Goal: Task Accomplishment & Management: Complete application form

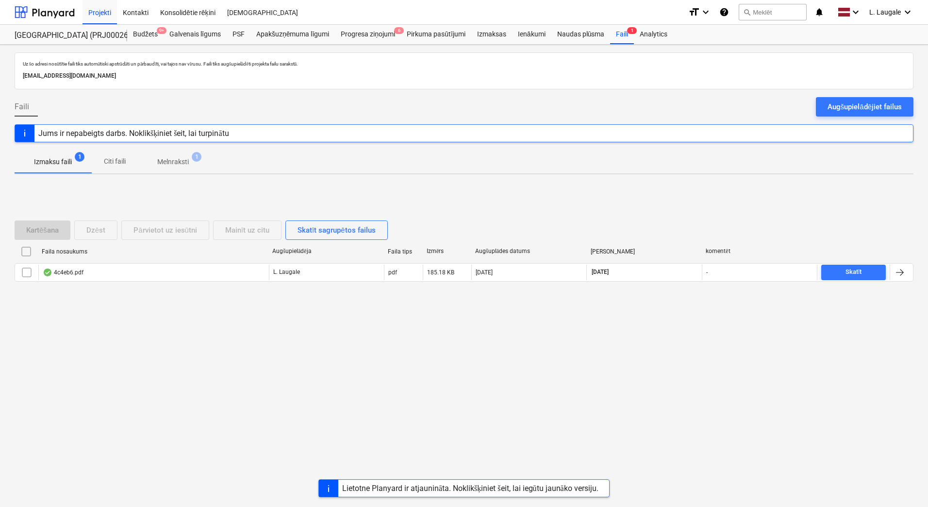
click at [178, 167] on p "Melnraksti" at bounding box center [173, 162] width 32 height 10
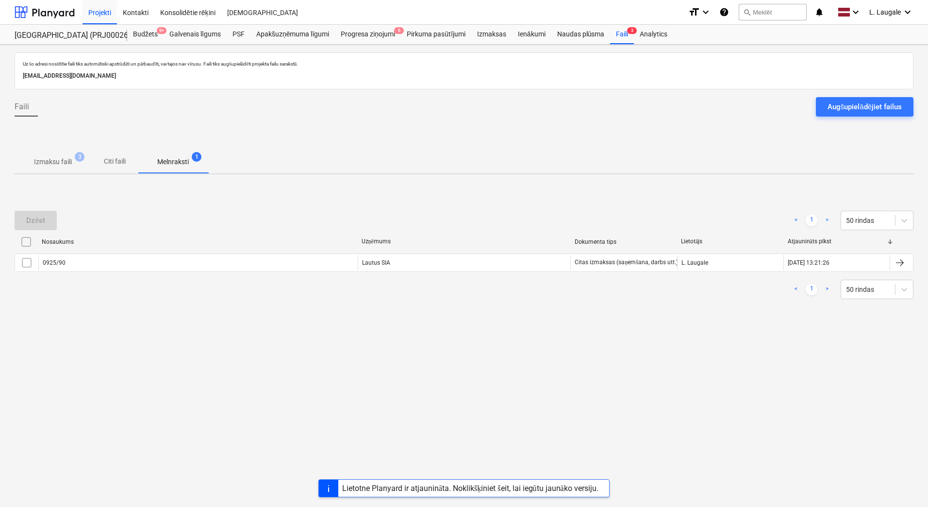
click at [62, 166] on p "Izmaksu faili" at bounding box center [53, 162] width 38 height 10
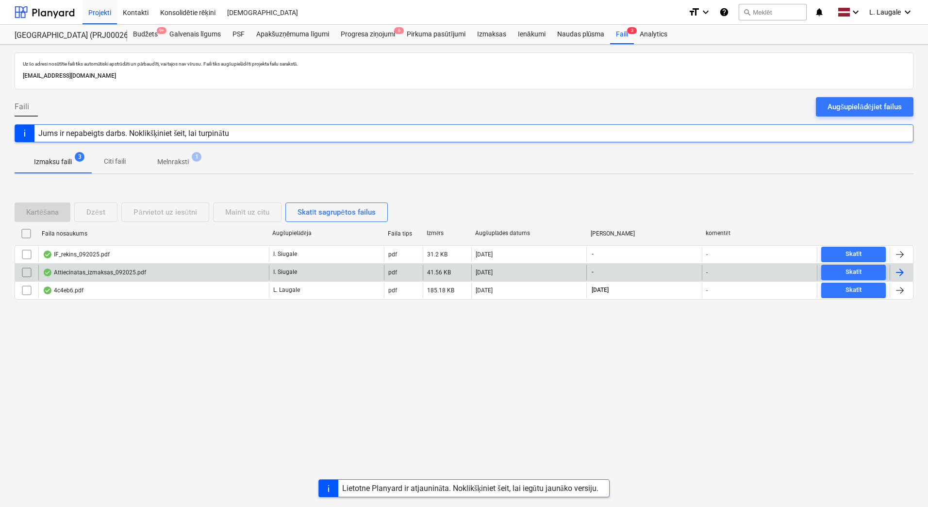
click at [182, 273] on div "Attiecinatas_izmaksas_092025.pdf" at bounding box center [153, 273] width 231 height 16
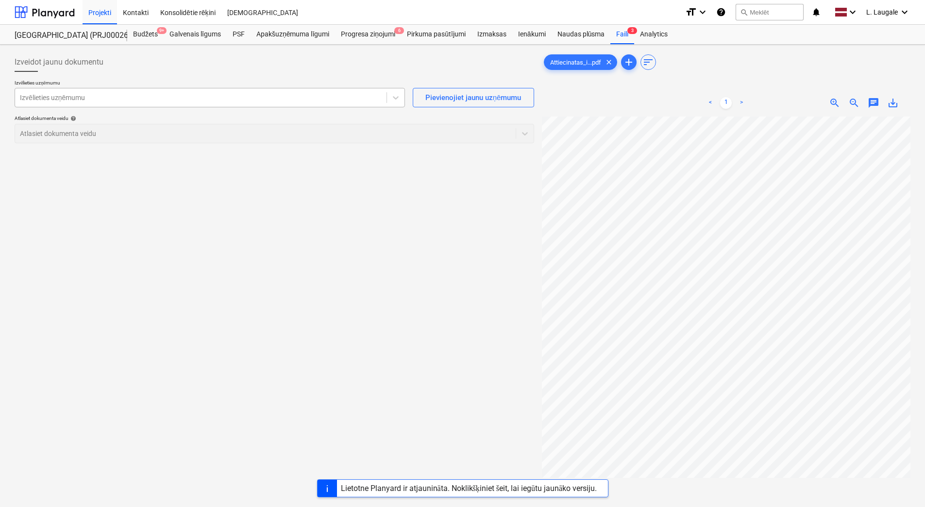
click at [204, 93] on div at bounding box center [201, 98] width 362 height 10
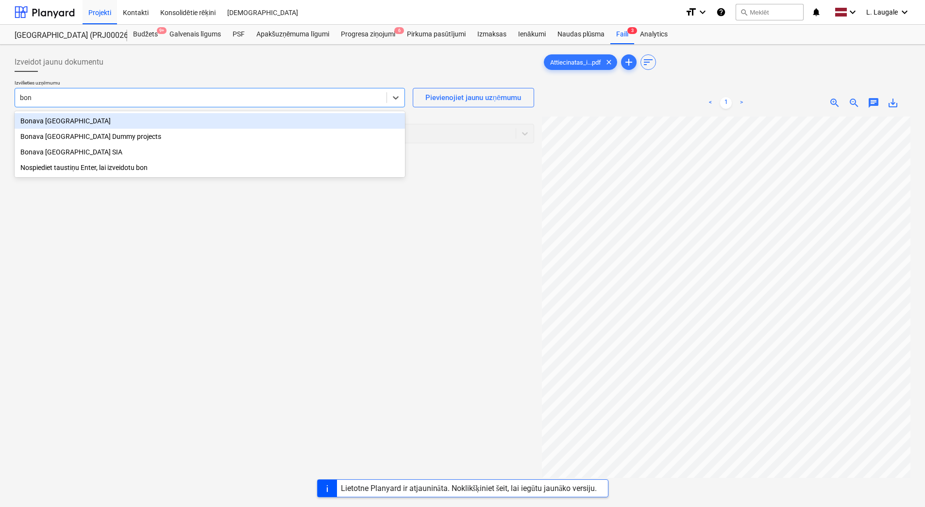
type input "bona"
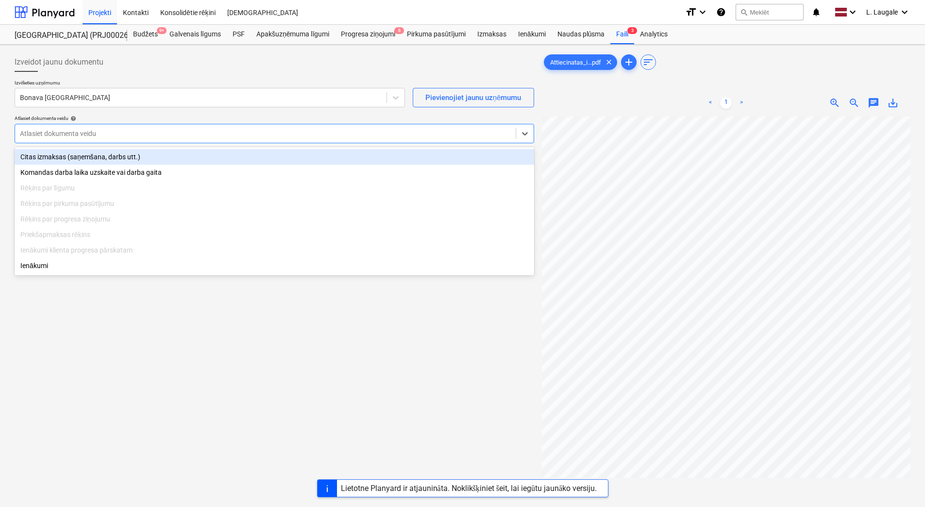
drag, startPoint x: 220, startPoint y: 134, endPoint x: 212, endPoint y: 129, distance: 9.6
click at [220, 133] on div at bounding box center [265, 134] width 491 height 10
click at [182, 161] on div "Citas izmaksas (saņemšana, darbs utt.)" at bounding box center [275, 157] width 520 height 16
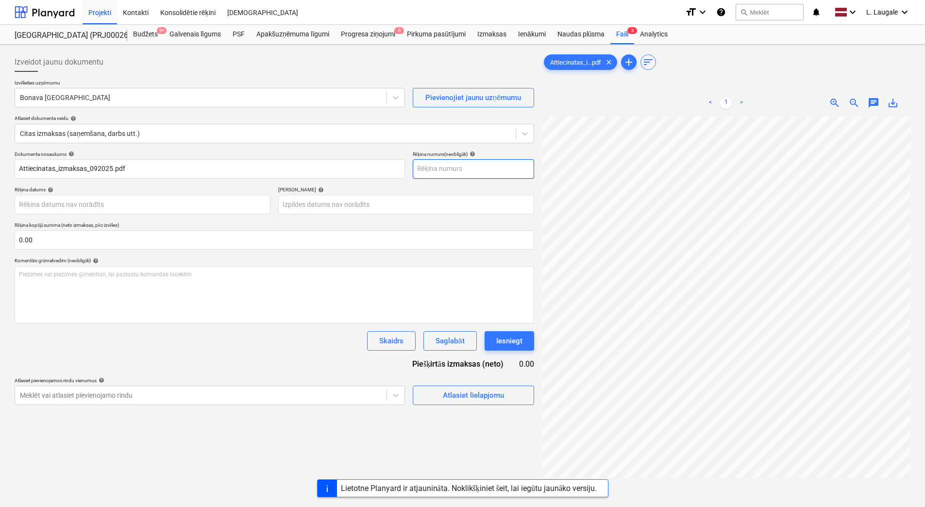
click at [459, 175] on input "text" at bounding box center [473, 168] width 121 height 19
type input "092025"
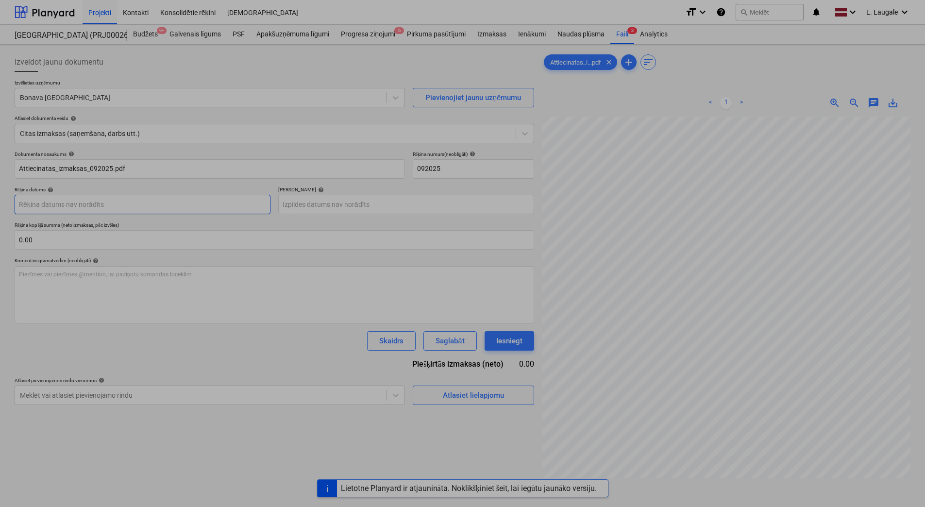
click at [184, 197] on body "Projekti Kontakti Konsolidētie rēķini Iesūtne format_size keyboard_arrow_down h…" at bounding box center [462, 253] width 925 height 507
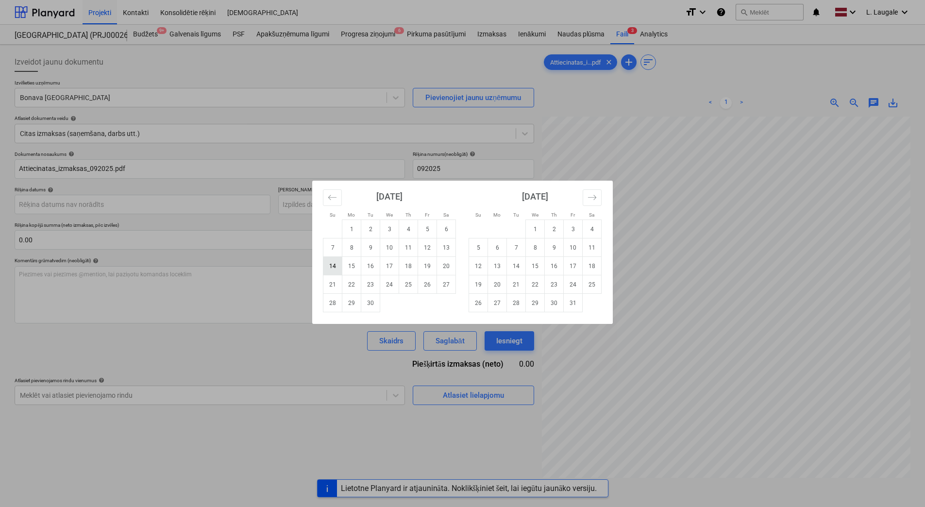
click at [323, 273] on td "14" at bounding box center [332, 266] width 19 height 18
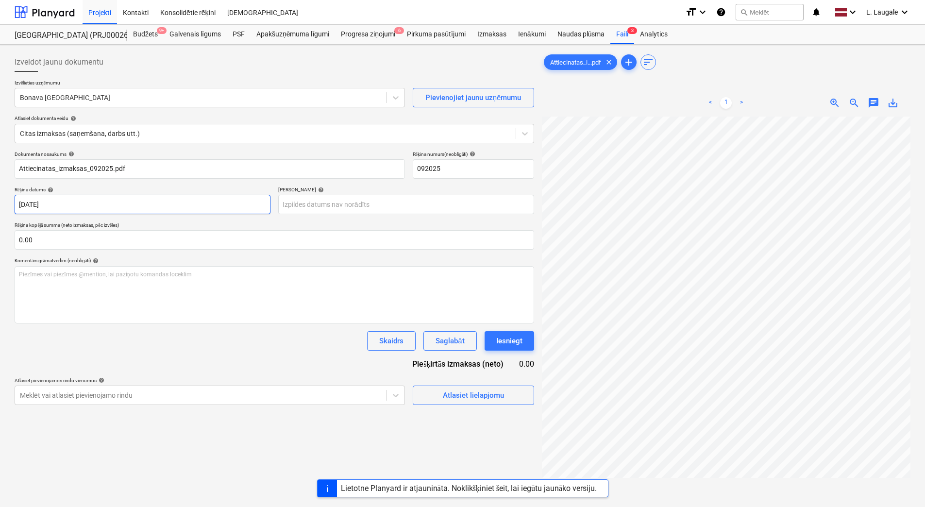
click at [265, 207] on body "Projekti Kontakti Konsolidētie rēķini Iesūtne format_size keyboard_arrow_down h…" at bounding box center [462, 253] width 925 height 507
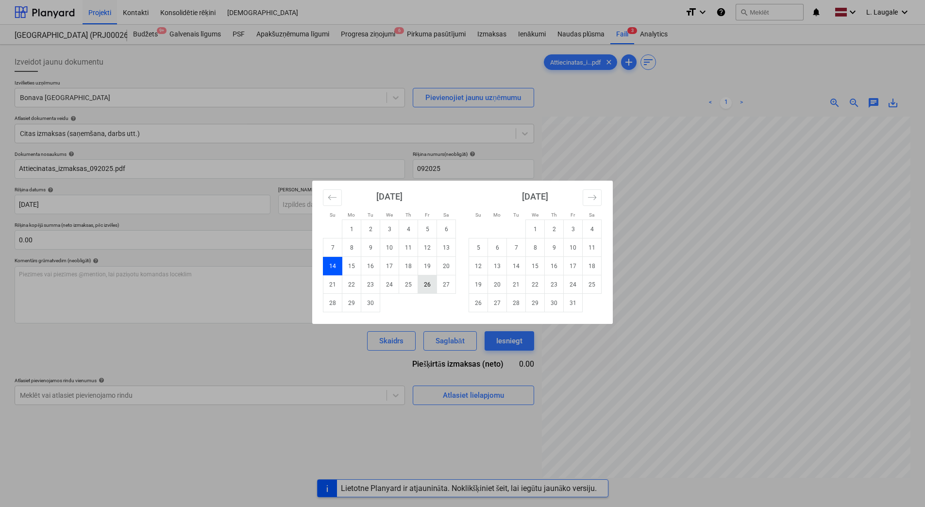
click at [423, 286] on td "26" at bounding box center [427, 284] width 19 height 18
type input "[DATE]"
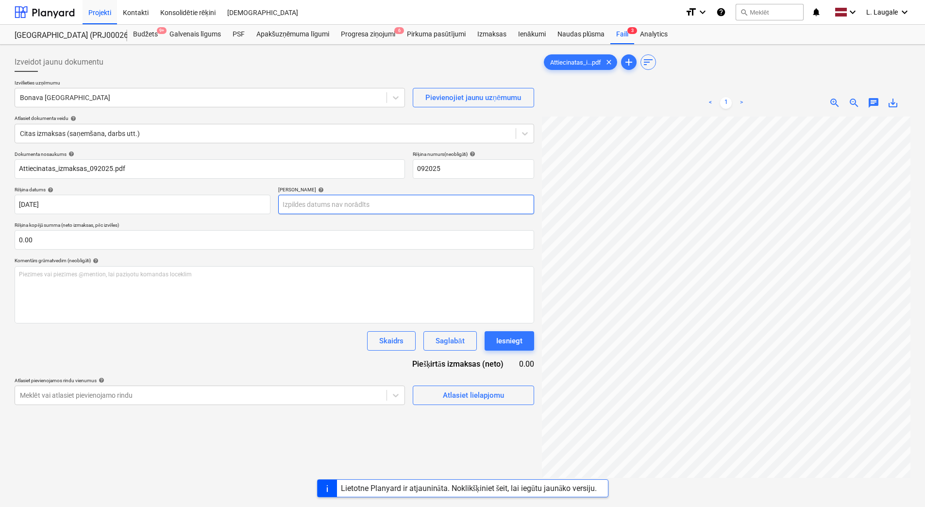
click at [401, 206] on body "Projekti Kontakti Konsolidētie rēķini Iesūtne format_size keyboard_arrow_down h…" at bounding box center [462, 253] width 925 height 507
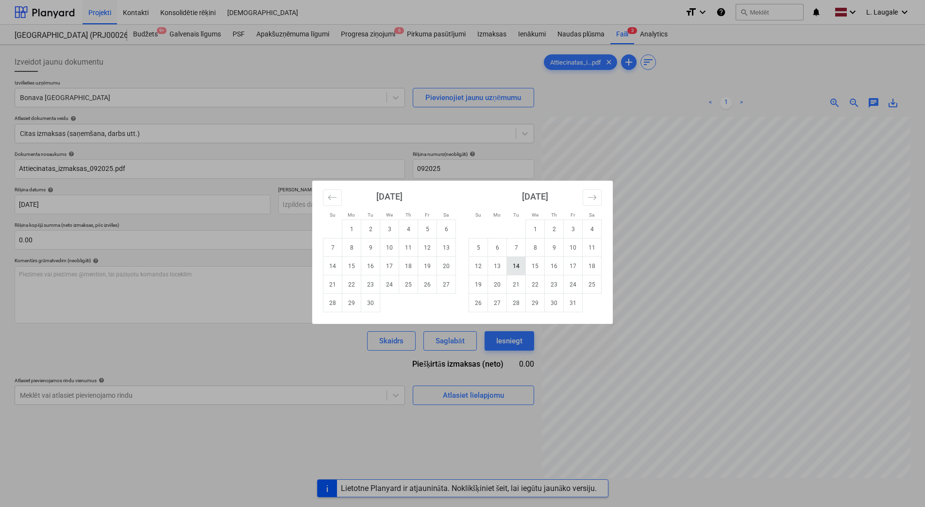
click at [507, 260] on td "14" at bounding box center [516, 266] width 19 height 18
type input "[DATE]"
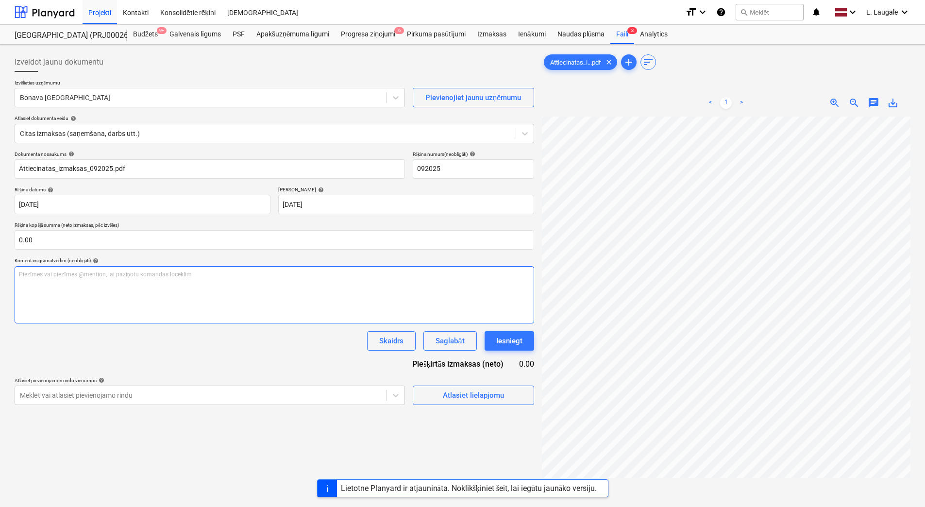
scroll to position [0, 27]
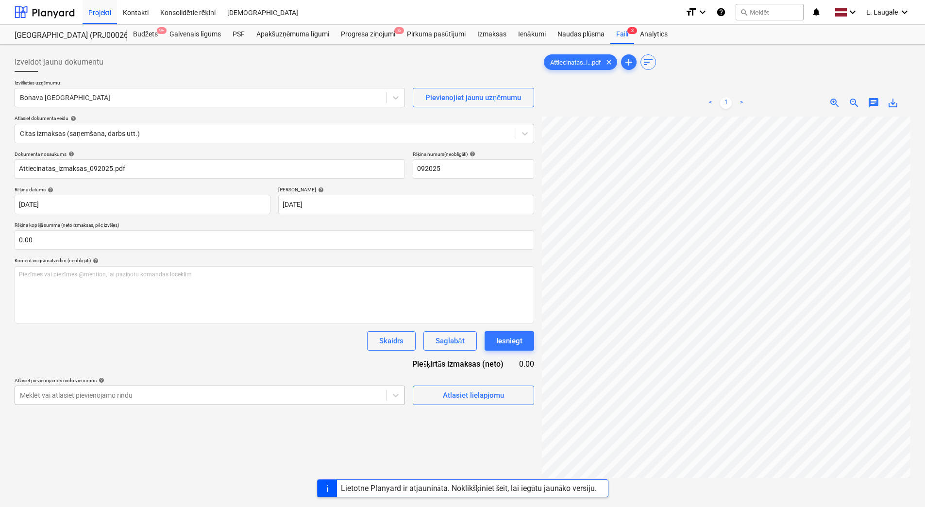
click at [351, 395] on div "Meklēt vai atlasiet pievienojamo rindu" at bounding box center [210, 394] width 390 height 19
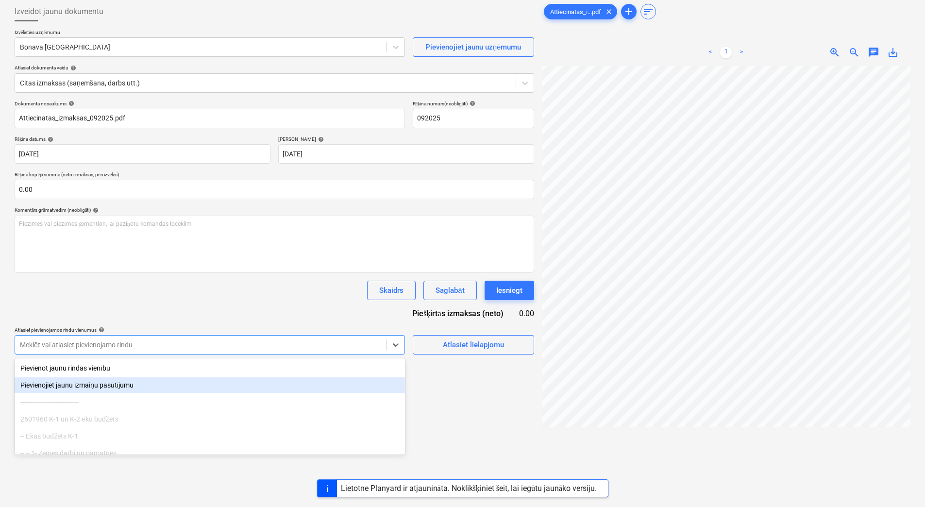
scroll to position [53, 0]
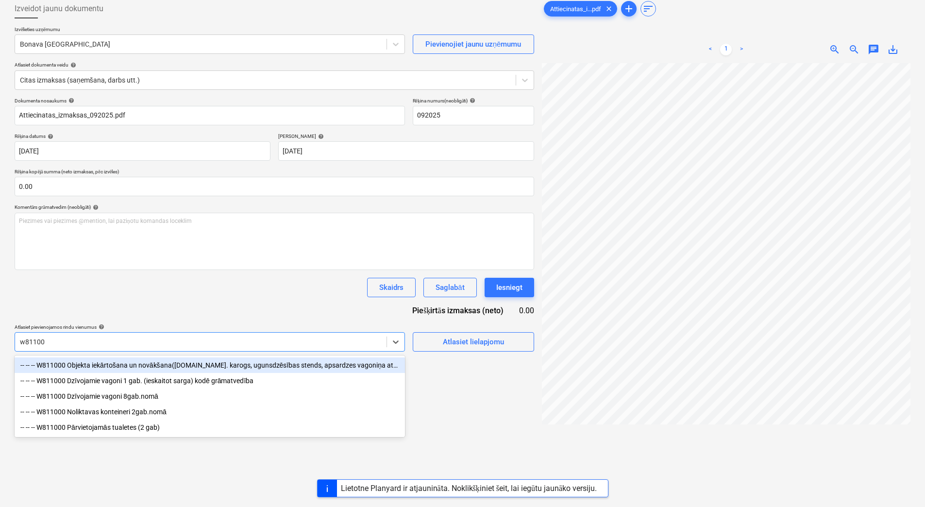
type input "w811000"
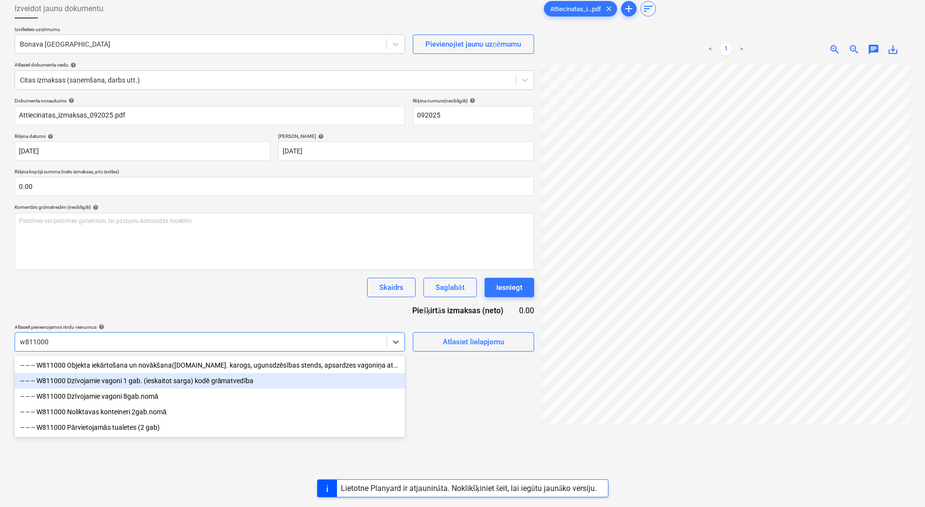
click at [210, 381] on div "-- -- -- W811000 Dzīvojamie vagoni 1 gab. (ieskaitot sarga) kodē grāmatvedība" at bounding box center [210, 381] width 390 height 16
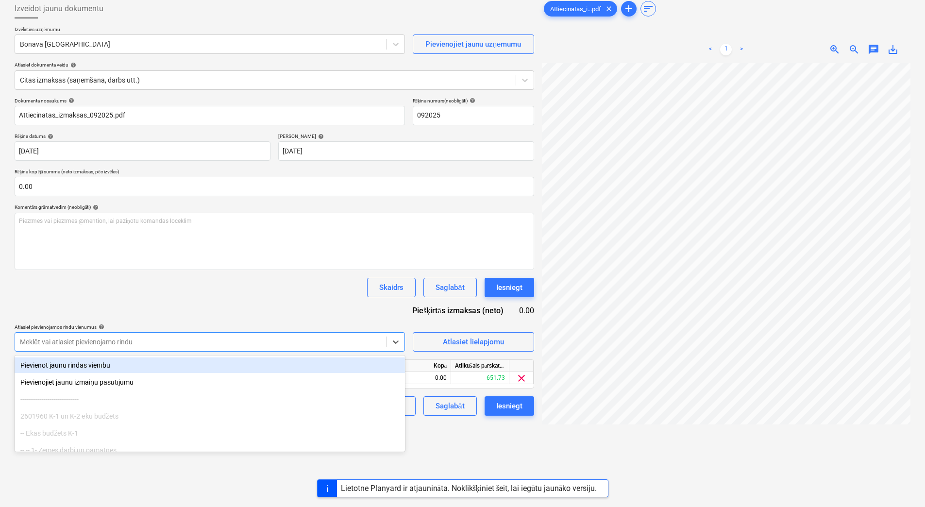
click at [224, 273] on div "Dokumenta nosaukums help Attiecinatas_izmaksas_092025.pdf Rēķina numurs (neobli…" at bounding box center [275, 257] width 520 height 318
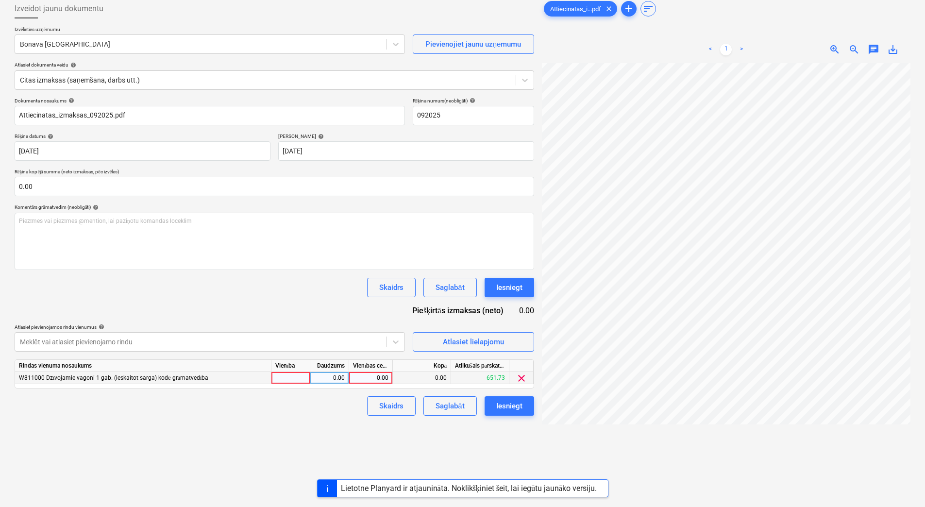
click at [285, 376] on div at bounding box center [290, 378] width 39 height 12
type input "1"
click at [340, 377] on div "0.00" at bounding box center [329, 378] width 31 height 12
type input "1"
click at [366, 382] on div "0.00" at bounding box center [370, 378] width 35 height 12
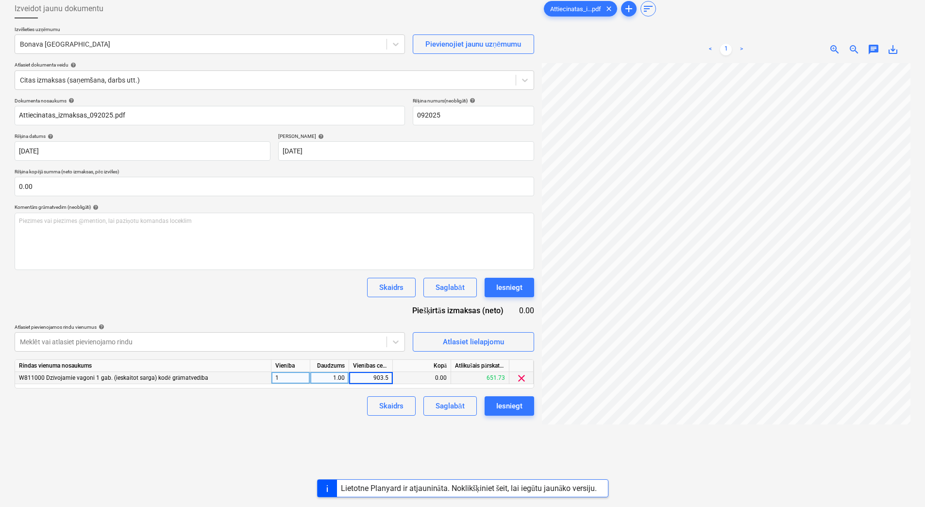
type input "903.54"
click at [344, 414] on div "Skaidrs Saglabāt Iesniegt" at bounding box center [275, 405] width 520 height 19
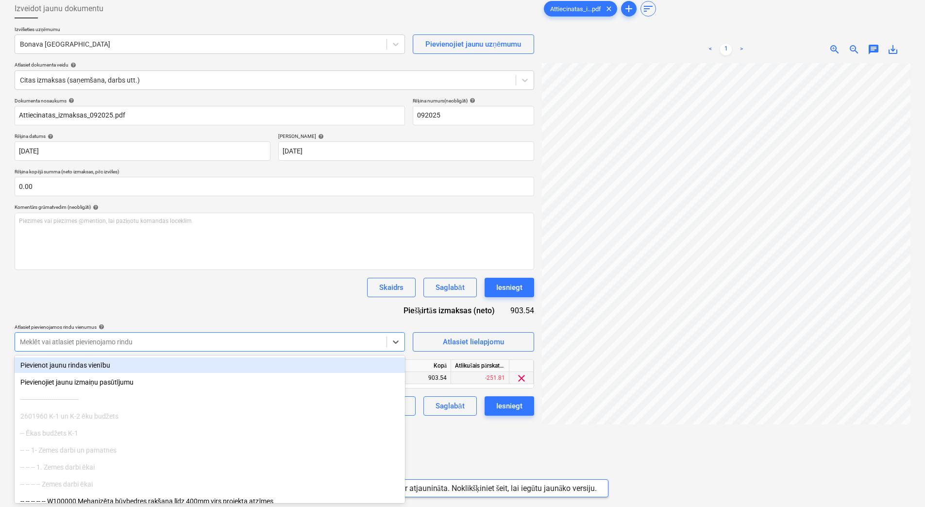
click at [299, 341] on div at bounding box center [201, 342] width 362 height 10
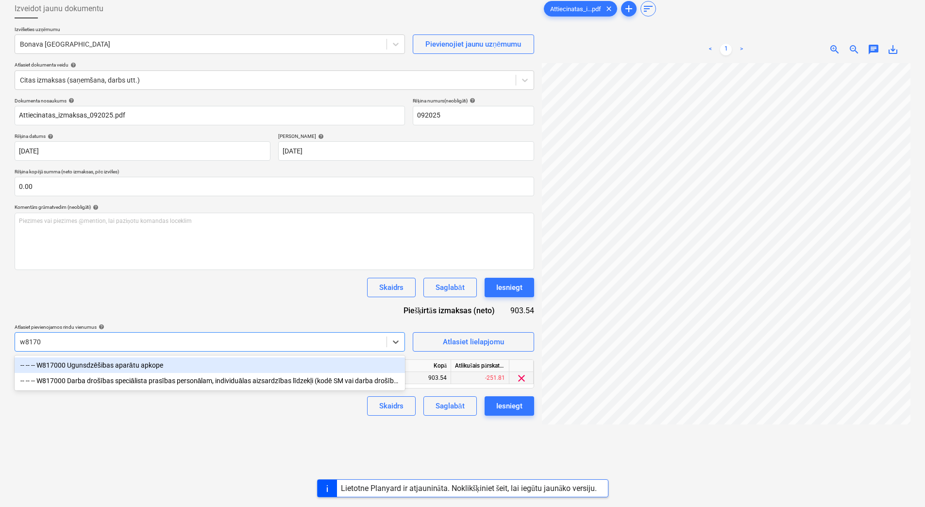
type input "w81700"
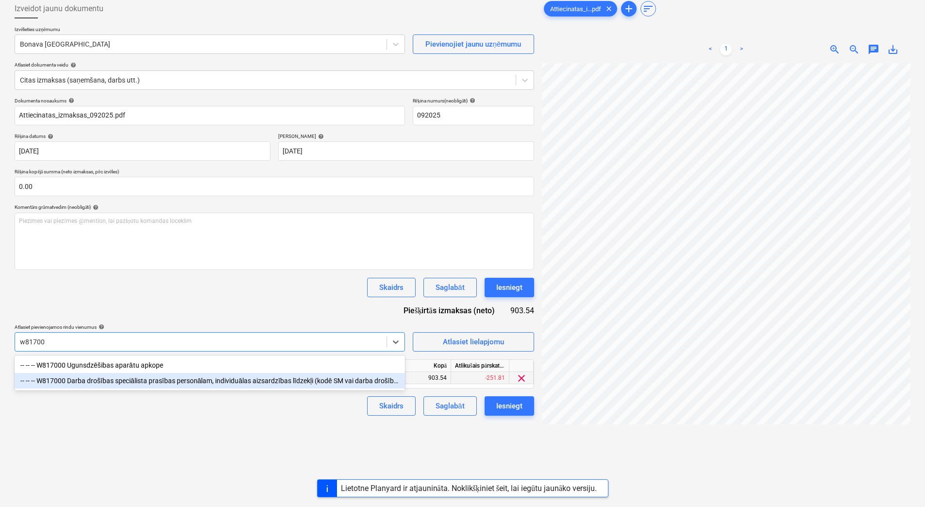
click at [292, 383] on div "-- -- -- W817000 Darba drošības speciālista prasības personālam, individuālas a…" at bounding box center [210, 381] width 390 height 16
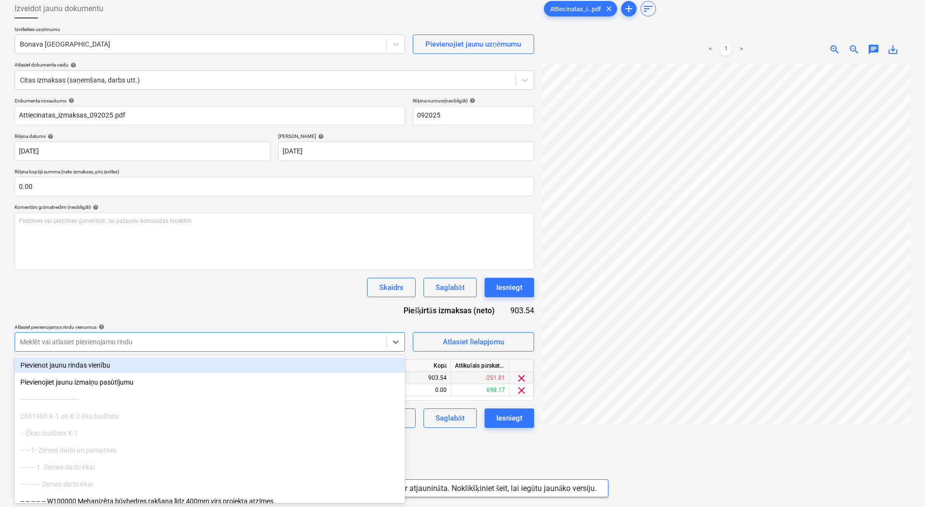
click at [269, 283] on div "Skaidrs Saglabāt Iesniegt" at bounding box center [275, 287] width 520 height 19
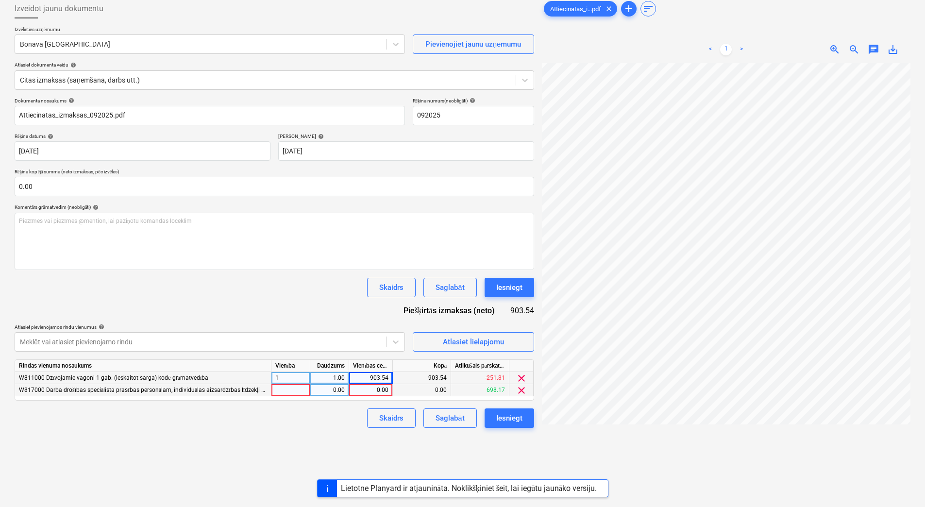
click at [280, 389] on div at bounding box center [290, 390] width 39 height 12
type input "1"
click at [328, 390] on div "0.00" at bounding box center [329, 390] width 31 height 12
click at [363, 391] on div "0.00" at bounding box center [370, 390] width 35 height 12
type input "1"
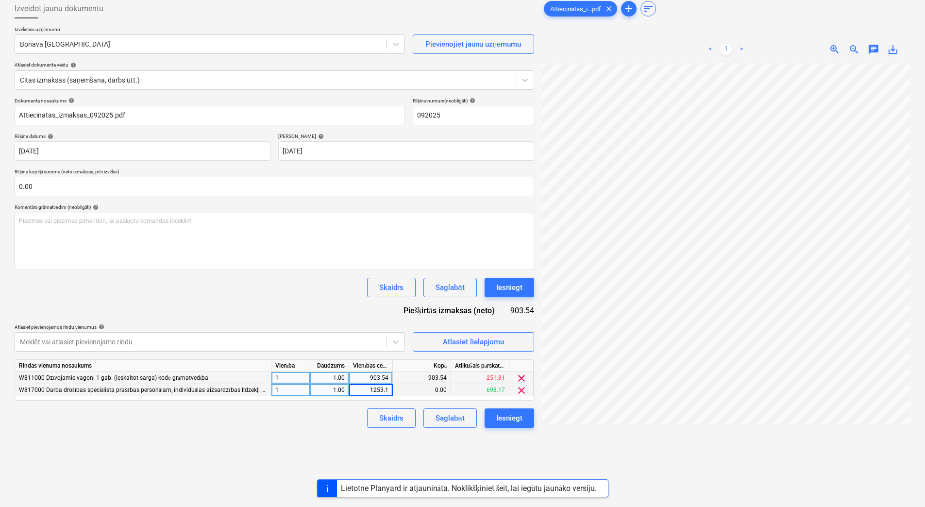
type input "1253.12"
click at [313, 425] on div "Skaidrs Saglabāt Iesniegt" at bounding box center [275, 417] width 520 height 19
click at [361, 336] on div "Meklēt vai atlasiet pievienojamo rindu" at bounding box center [200, 342] width 371 height 14
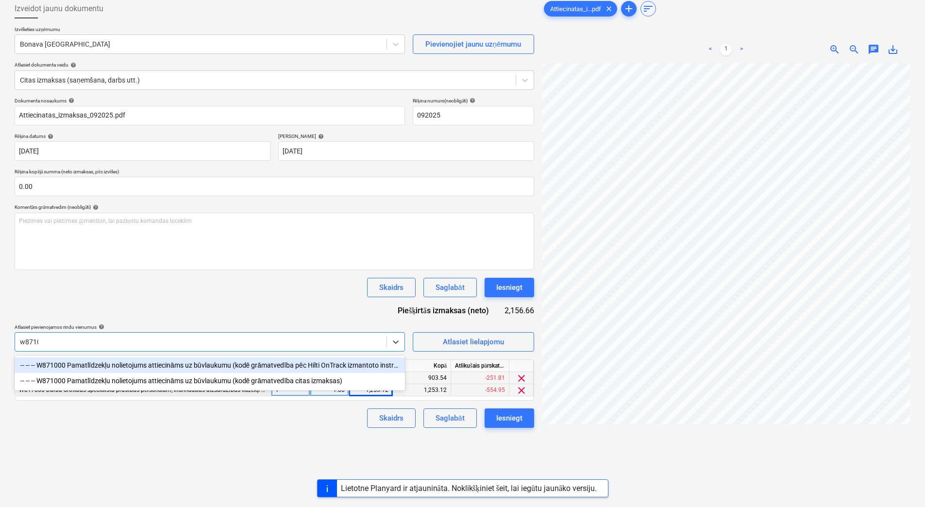
type input "w87100"
click at [312, 367] on div "-- -- -- W871000 Pamatlīdzekļu nolietojums attiecināms uz būvlaukumu (kodē grām…" at bounding box center [210, 365] width 390 height 16
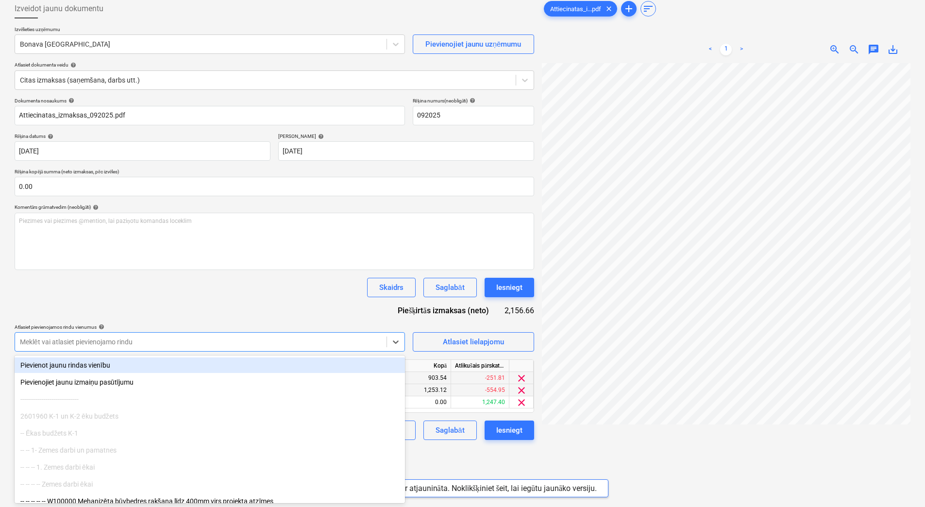
click at [298, 318] on div "Dokumenta nosaukums help Attiecinatas_izmaksas_092025.pdf Rēķina numurs (neobli…" at bounding box center [275, 269] width 520 height 342
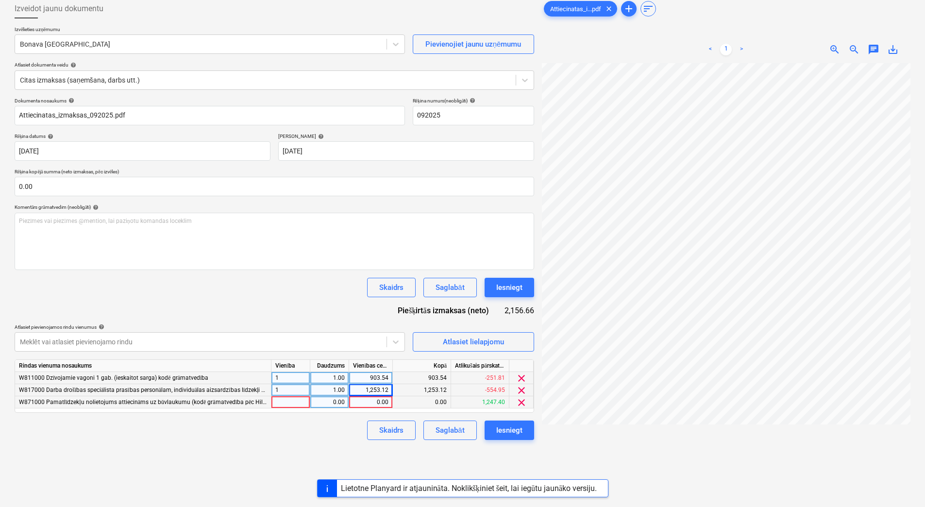
click at [290, 402] on div at bounding box center [290, 402] width 39 height 12
click at [333, 405] on div "0.00" at bounding box center [329, 402] width 31 height 12
type input "1"
click at [366, 403] on div "0.00" at bounding box center [370, 402] width 35 height 12
click at [327, 342] on div at bounding box center [201, 342] width 362 height 10
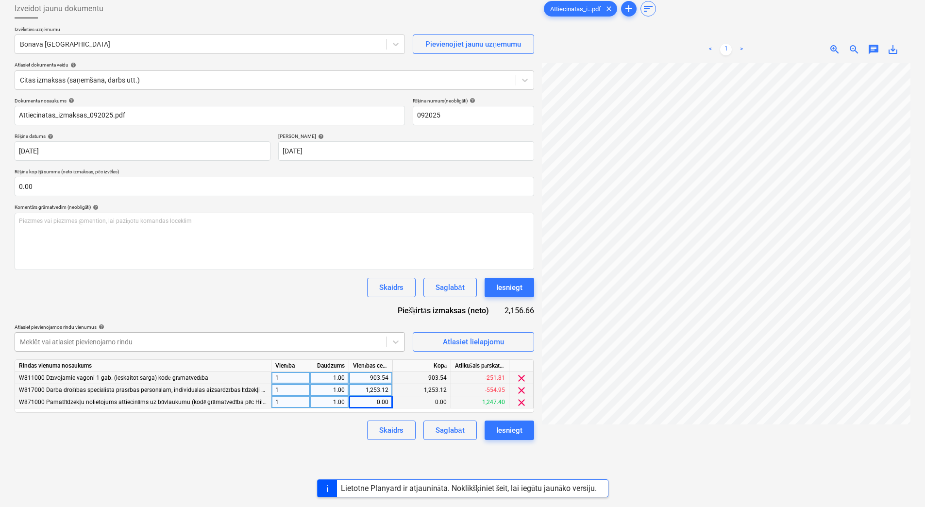
click at [327, 342] on div at bounding box center [201, 342] width 362 height 10
click at [327, 343] on div at bounding box center [201, 342] width 362 height 10
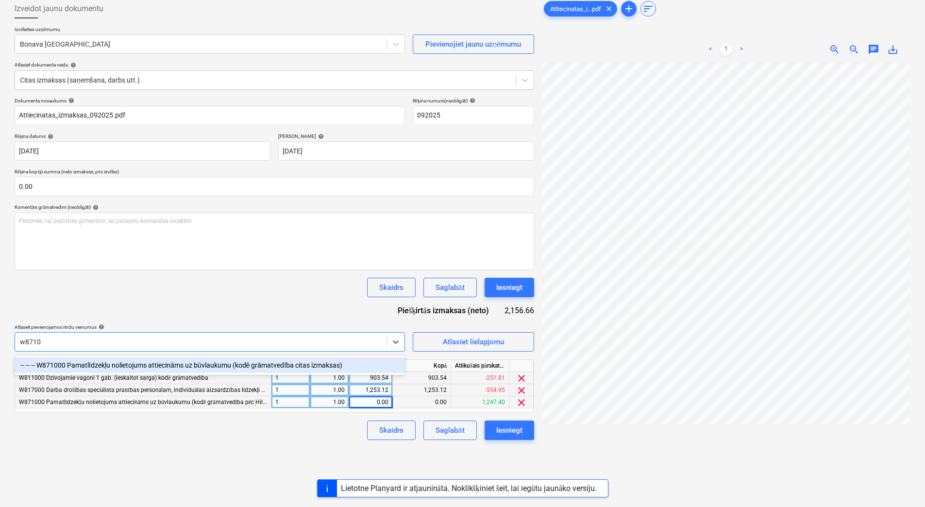
type input "w87100"
click at [326, 361] on div "-- -- -- W871000 Pamatlīdzekļu nolietojums attiecināms uz būvlaukumu (kodē grām…" at bounding box center [210, 365] width 390 height 16
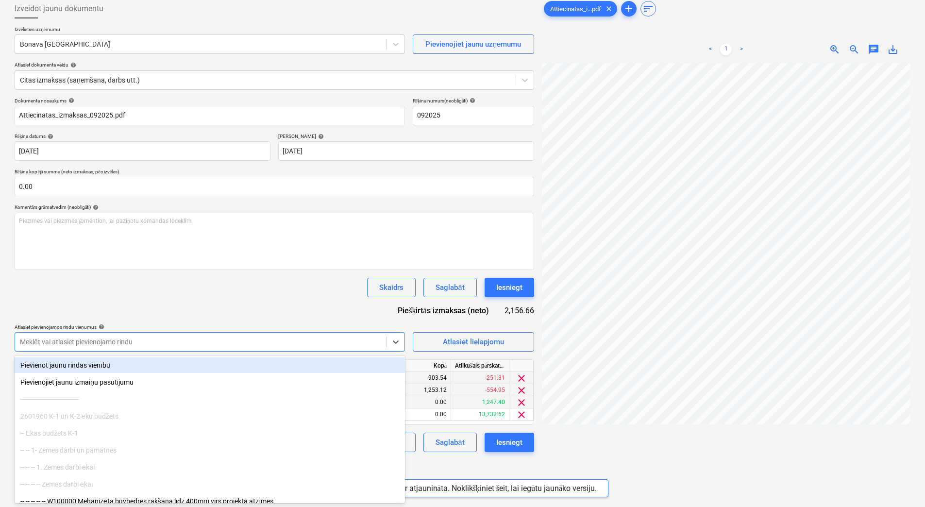
click at [291, 302] on div "Dokumenta nosaukums help Attiecinatas_izmaksas_092025.pdf Rēķina numurs (neobli…" at bounding box center [275, 275] width 520 height 354
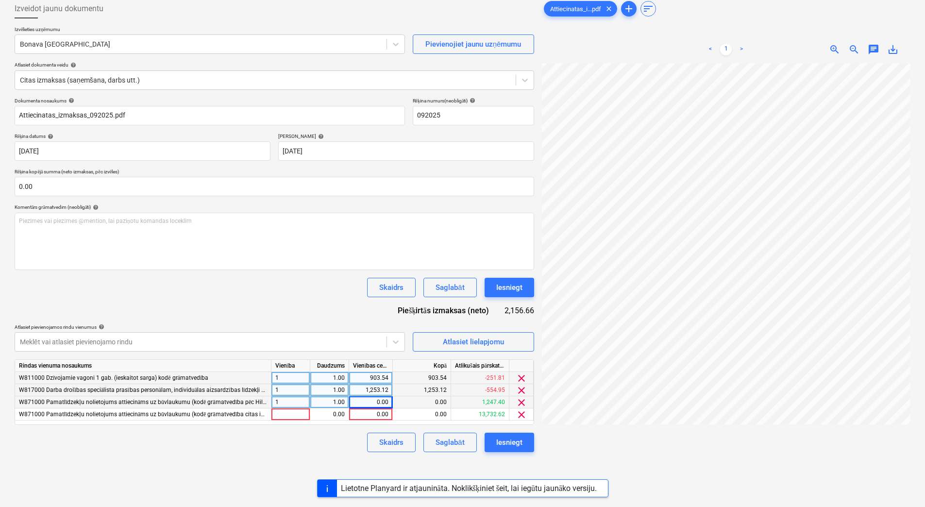
click at [524, 403] on span "clear" at bounding box center [522, 403] width 12 height 12
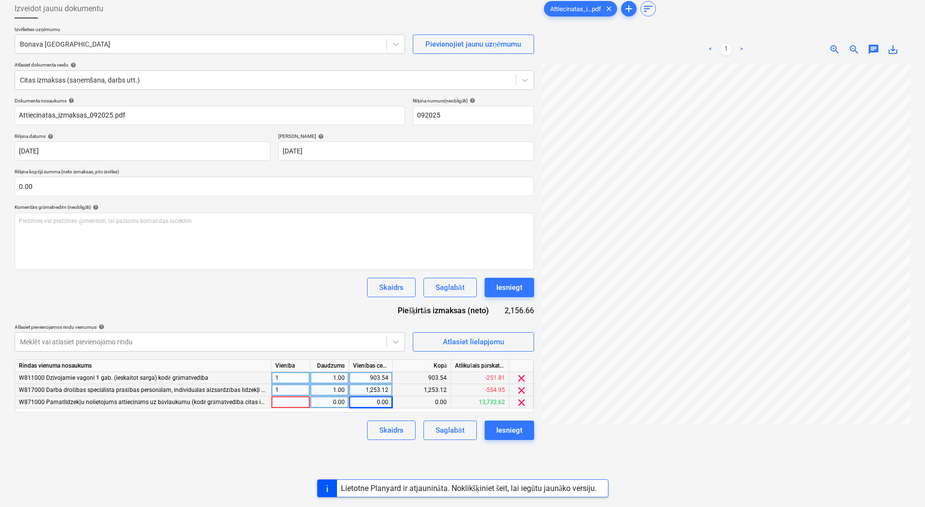
click at [294, 402] on div at bounding box center [290, 402] width 39 height 12
type input "1"
click at [324, 403] on div "0.00" at bounding box center [329, 402] width 31 height 12
click at [364, 402] on div "0.00" at bounding box center [370, 402] width 35 height 12
type input "394.94"
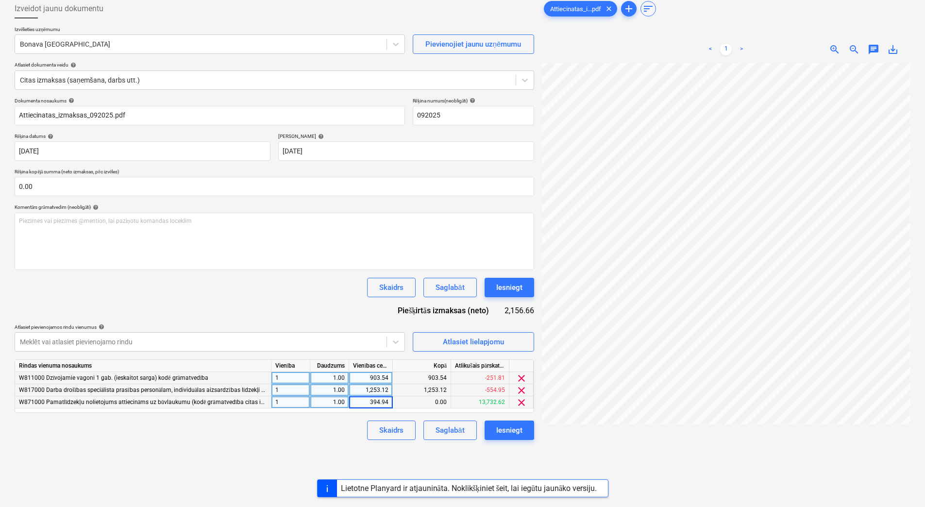
click at [338, 435] on div "Skaidrs Saglabāt Iesniegt" at bounding box center [275, 429] width 520 height 19
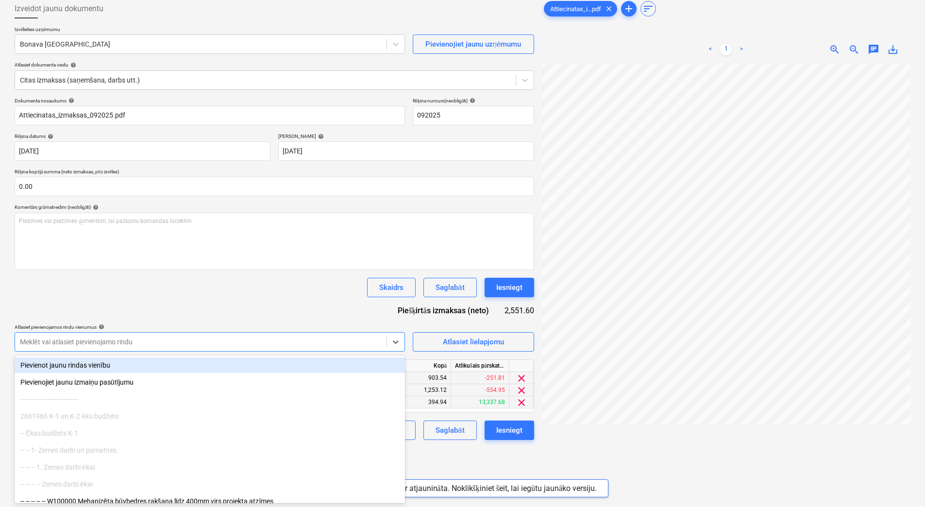
click at [353, 343] on div at bounding box center [201, 342] width 362 height 10
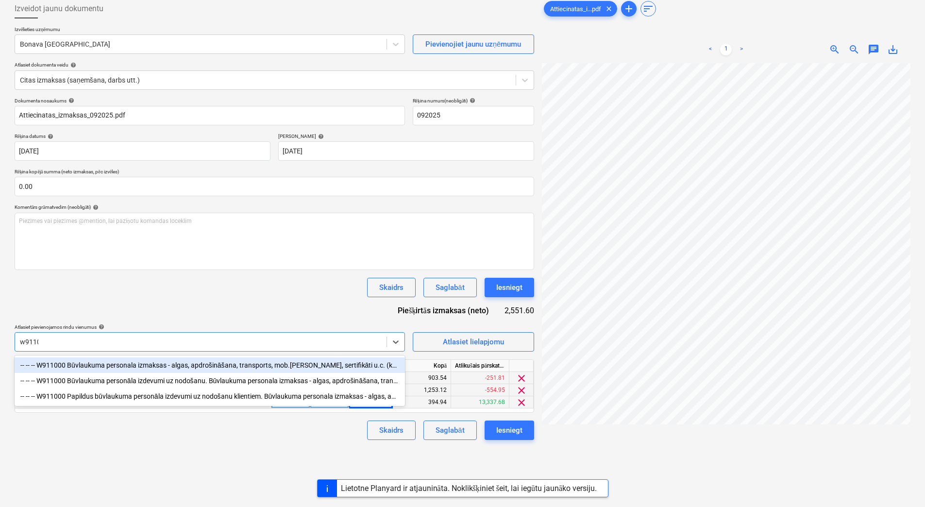
type input "w91100"
click at [351, 366] on div "-- -- -- W911000 Būvlaukuma personala izmaksas - algas, apdrošināšana, transpor…" at bounding box center [210, 365] width 390 height 16
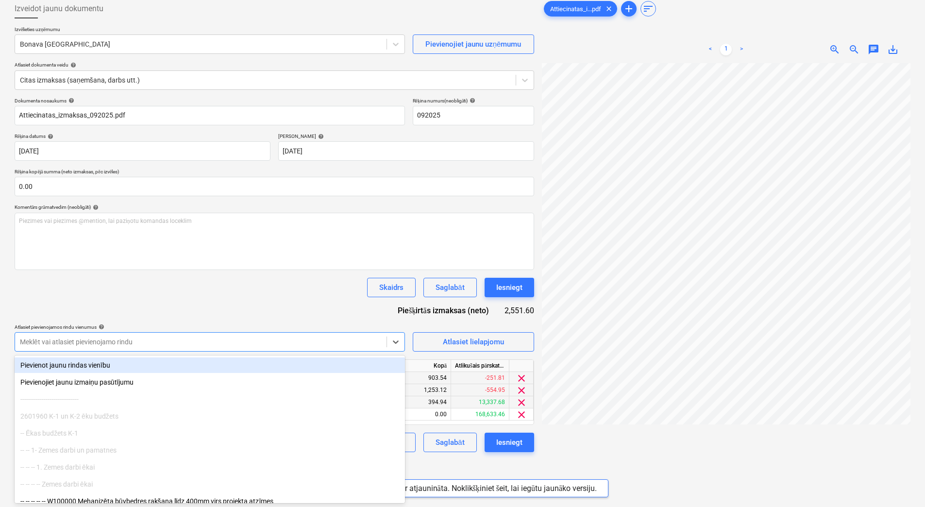
click at [278, 276] on div "Dokumenta nosaukums help Attiecinatas_izmaksas_092025.pdf Rēķina numurs (neobli…" at bounding box center [275, 275] width 520 height 354
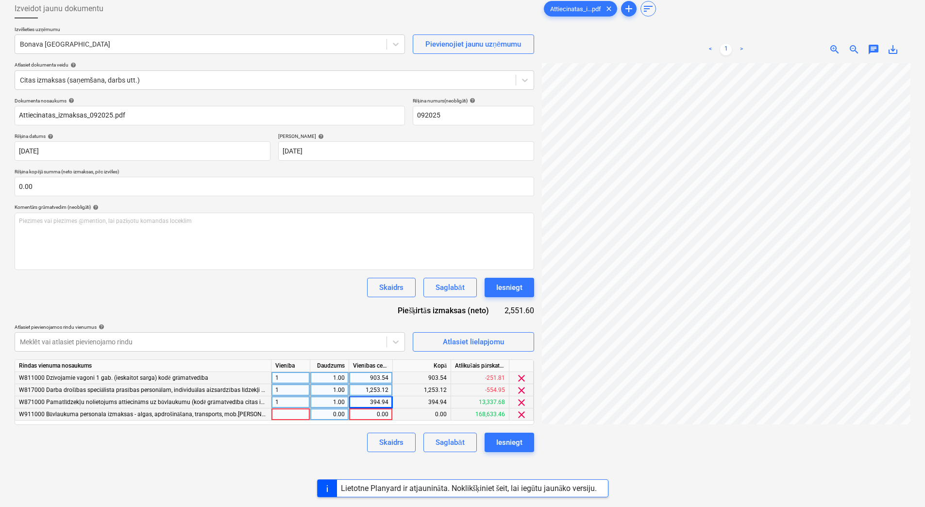
click at [286, 416] on div at bounding box center [290, 414] width 39 height 12
type input "1"
click at [320, 410] on div "0.00" at bounding box center [329, 414] width 31 height 12
type input "1"
click at [364, 414] on div "0.00" at bounding box center [370, 414] width 35 height 12
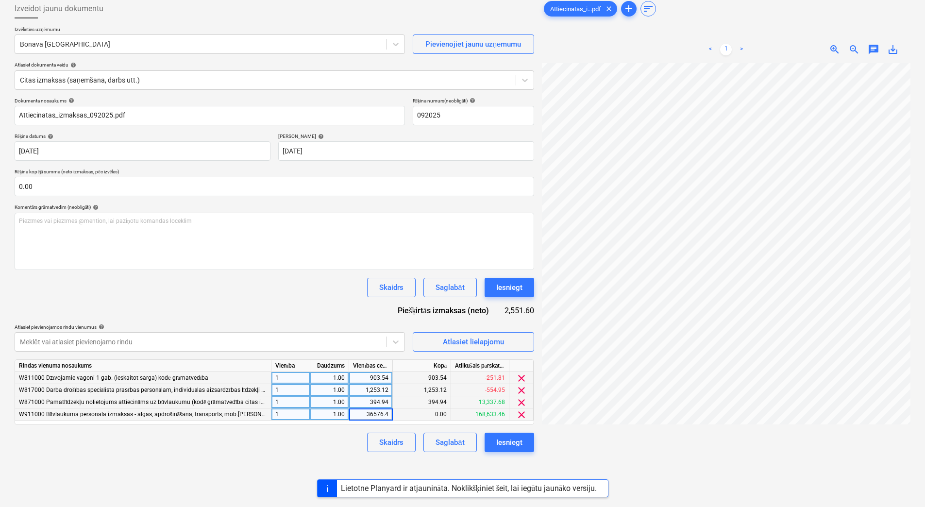
type input "36576.41"
click at [346, 443] on div "Skaidrs Saglabāt Iesniegt" at bounding box center [275, 442] width 520 height 19
click at [439, 442] on div "Saglabāt" at bounding box center [450, 442] width 29 height 13
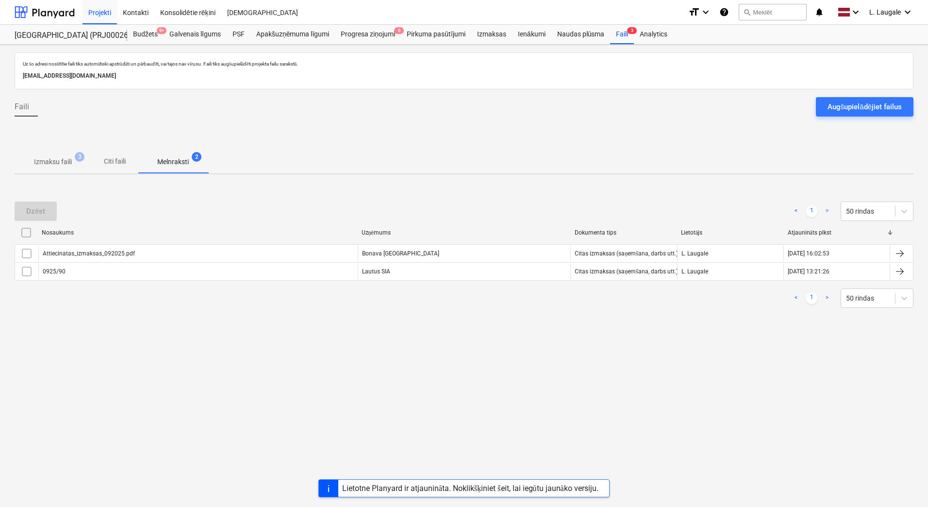
click at [72, 166] on span "Izmaksu faili 3" at bounding box center [52, 162] width 53 height 10
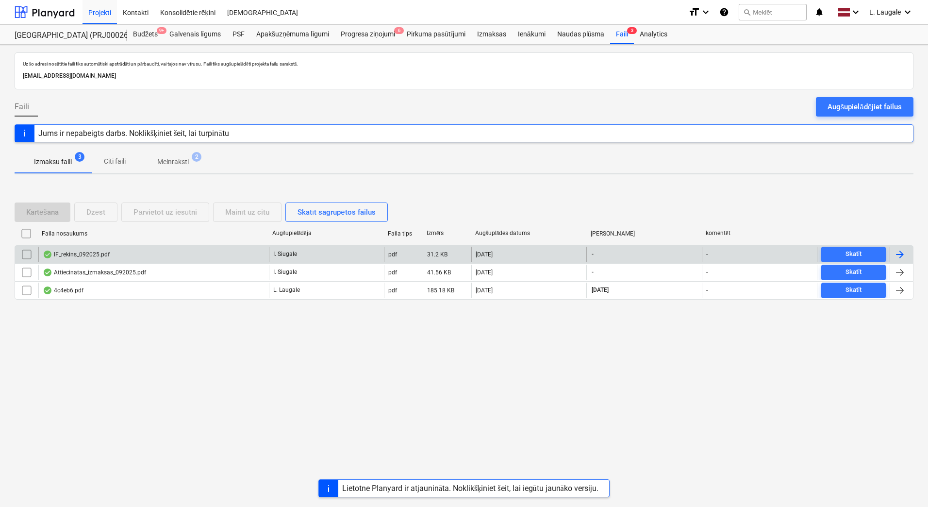
click at [147, 248] on div "IF_rekins_092025.pdf" at bounding box center [153, 255] width 231 height 16
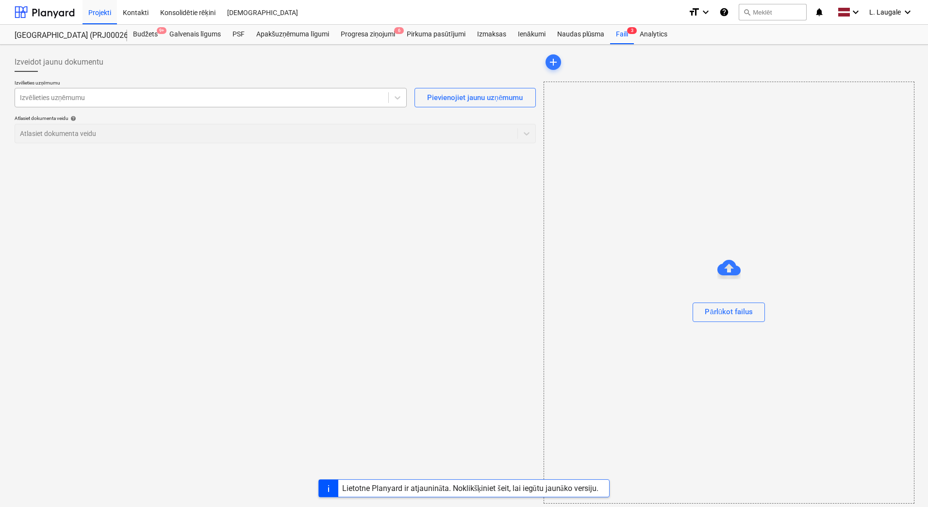
click at [127, 101] on div at bounding box center [202, 98] width 364 height 10
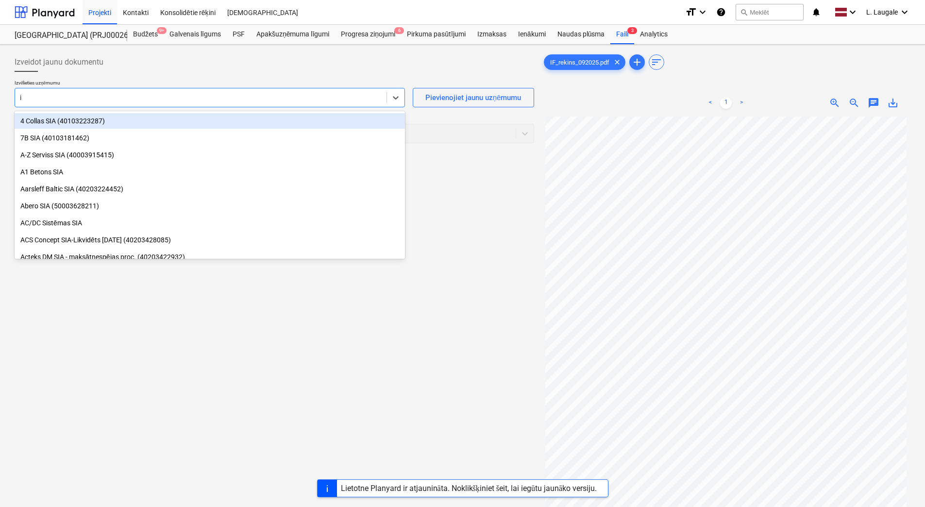
type input "if"
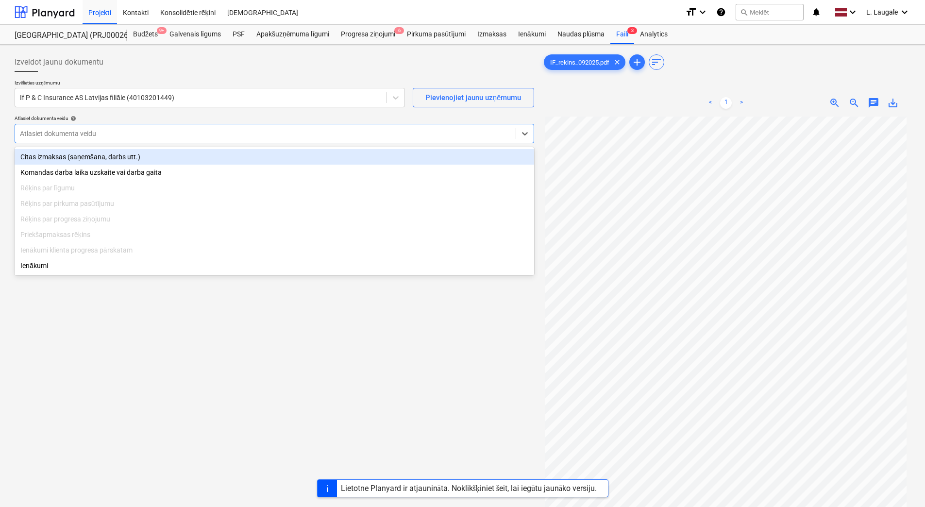
click at [131, 132] on div at bounding box center [265, 134] width 491 height 10
click at [128, 156] on div "Citas izmaksas (saņemšana, darbs utt.)" at bounding box center [275, 157] width 520 height 16
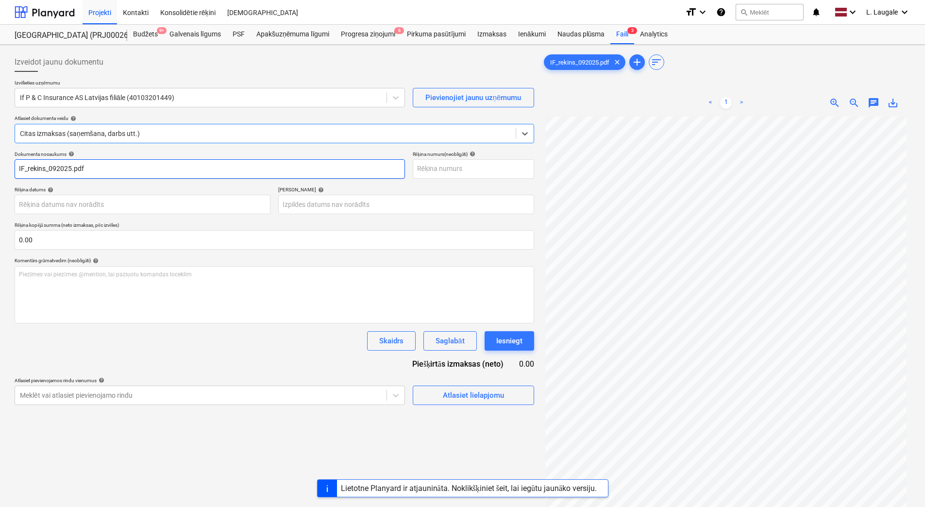
click at [131, 163] on input "IF_rekins_092025.pdf" at bounding box center [210, 168] width 390 height 19
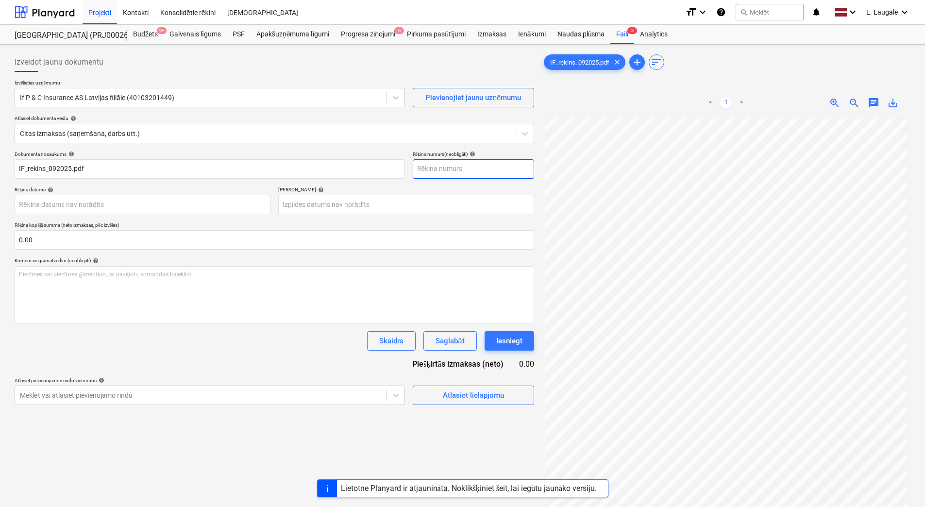
click at [434, 173] on input "text" at bounding box center [473, 168] width 121 height 19
type input "092025"
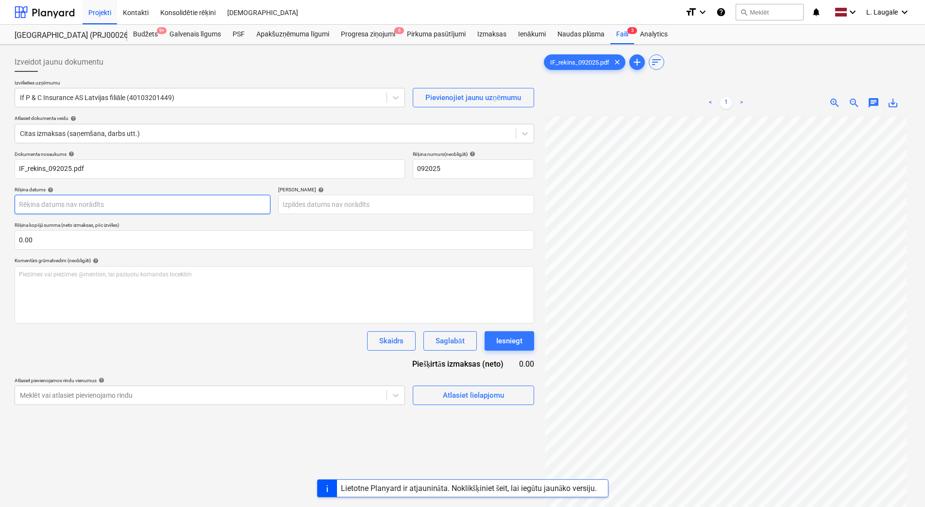
click at [164, 201] on body "Projekti Kontakti Konsolidētie rēķini Iesūtne format_size keyboard_arrow_down h…" at bounding box center [462, 253] width 925 height 507
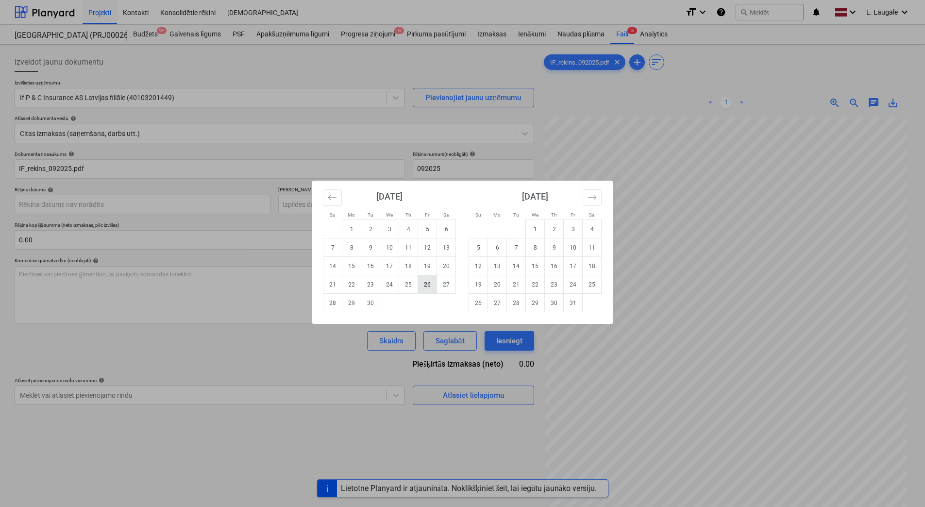
click at [428, 279] on td "26" at bounding box center [427, 284] width 19 height 18
type input "[DATE]"
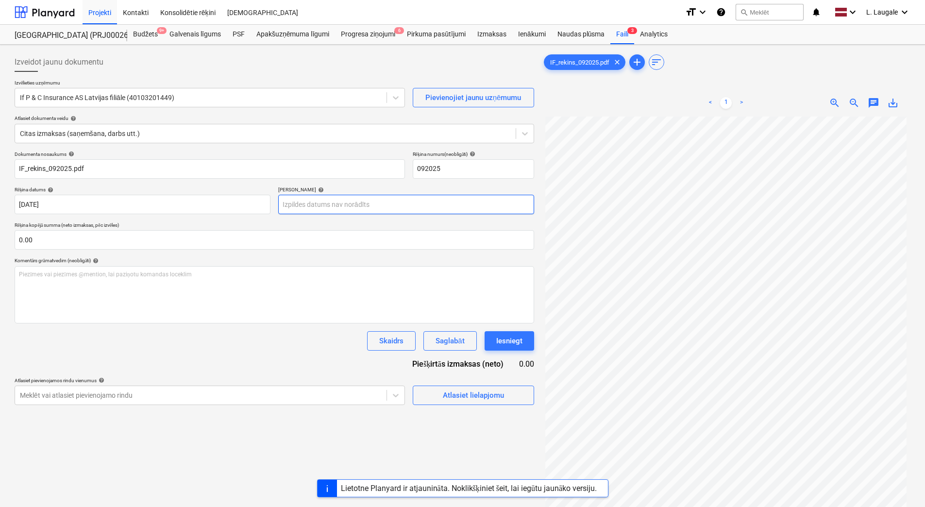
click at [380, 202] on body "Projekti Kontakti Konsolidētie rēķini Iesūtne format_size keyboard_arrow_down h…" at bounding box center [462, 253] width 925 height 507
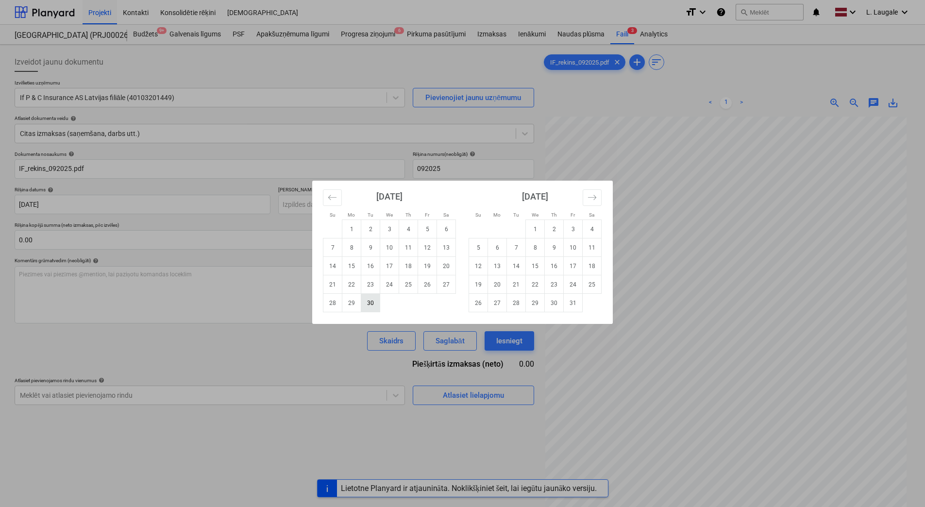
click at [372, 306] on td "30" at bounding box center [370, 303] width 19 height 18
type input "[DATE]"
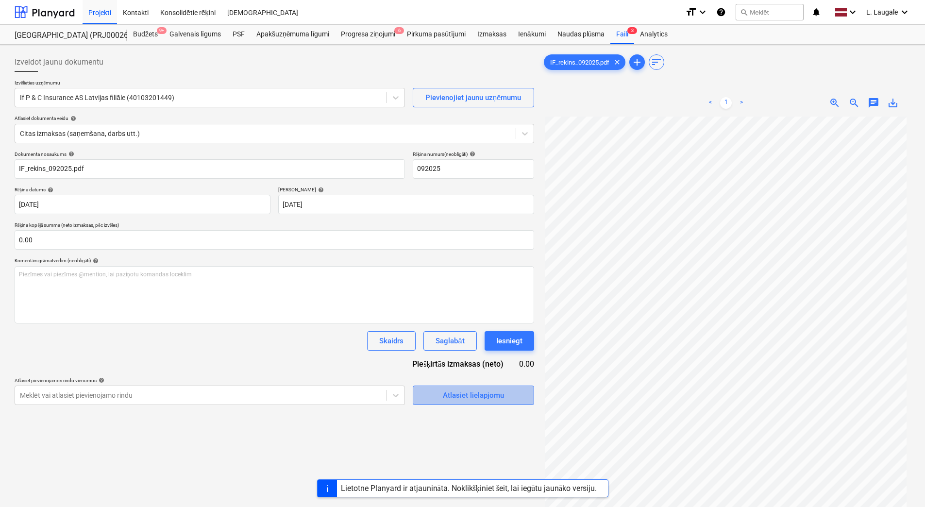
click at [416, 395] on button "Atlasiet lielapjomu" at bounding box center [473, 394] width 121 height 19
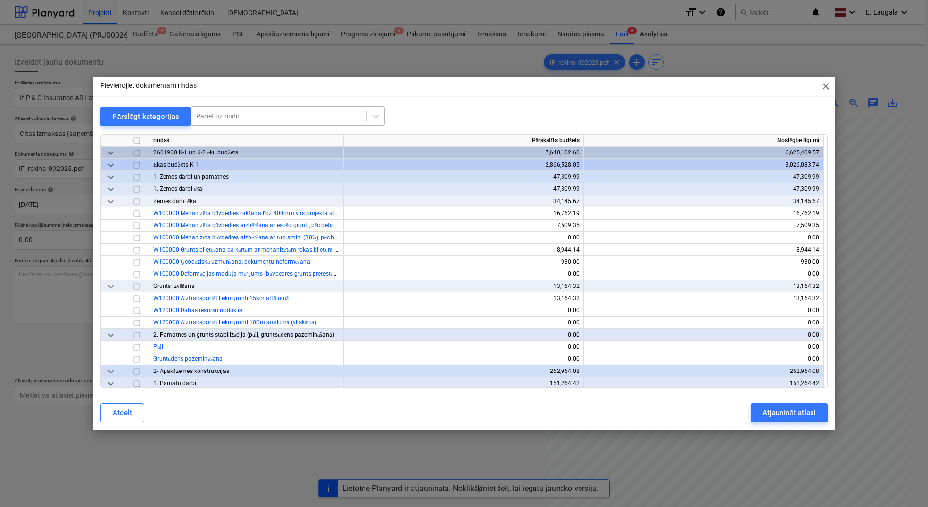
click at [205, 123] on div "Pāriet uz rindu" at bounding box center [288, 115] width 194 height 19
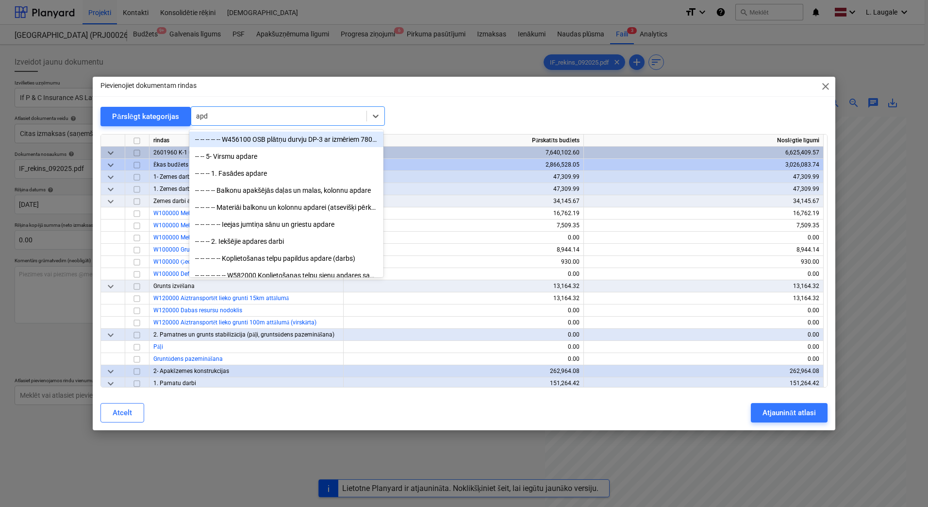
type input "apdr"
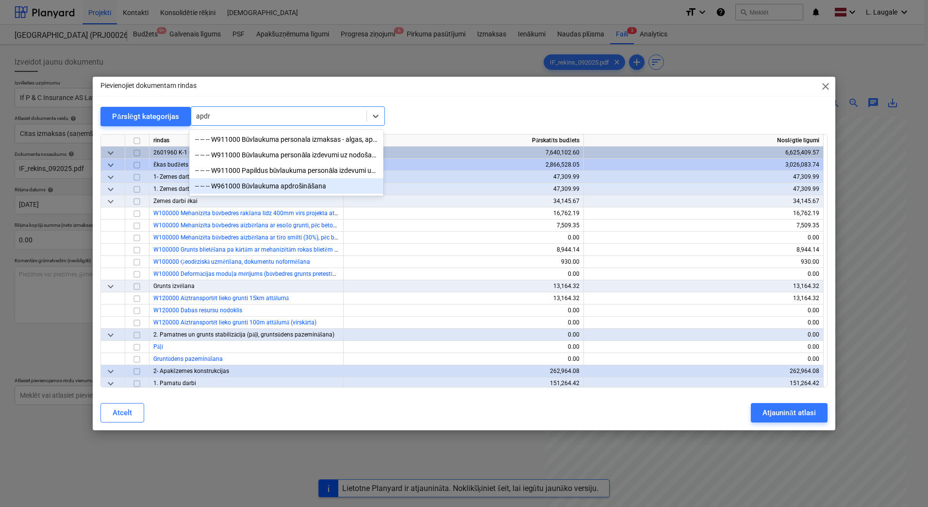
click at [299, 186] on div "-- -- -- W961000 Būvlaukuma apdrošināšana" at bounding box center [286, 186] width 194 height 16
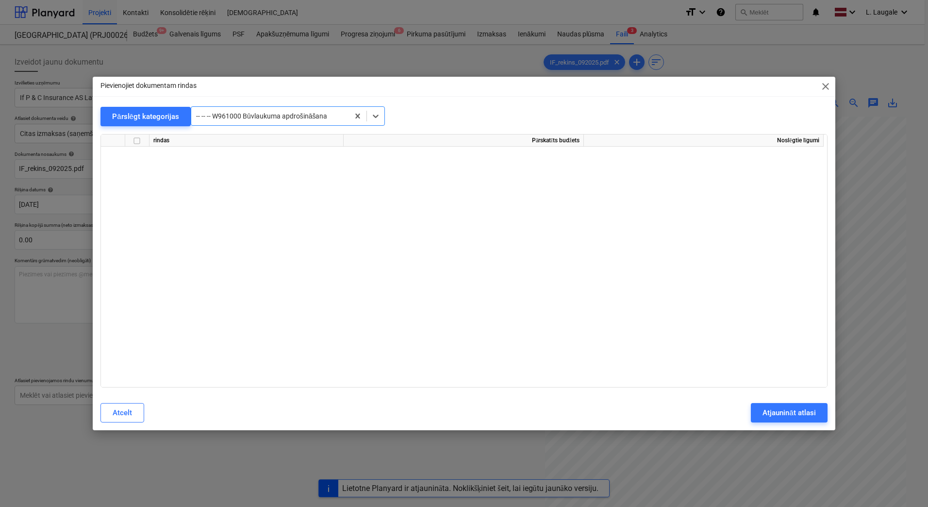
scroll to position [17527, 0]
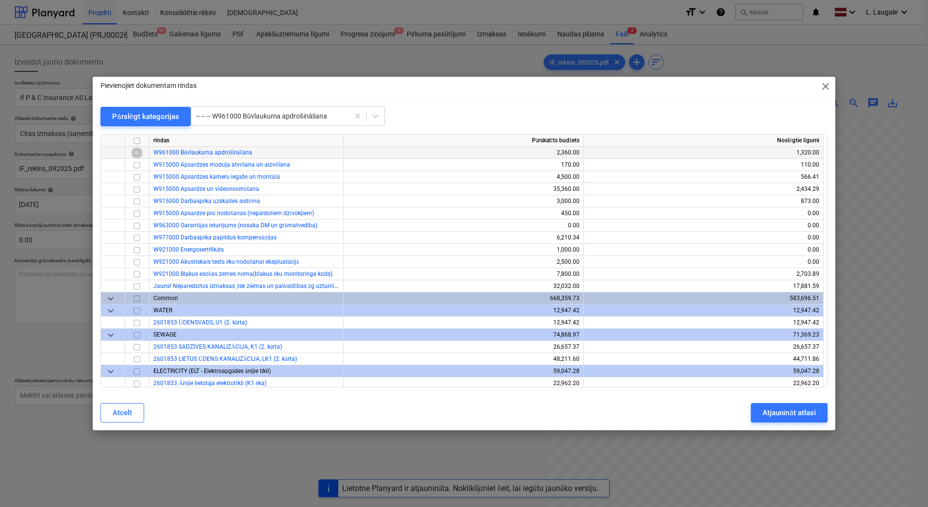
click at [137, 154] on input "checkbox" at bounding box center [137, 153] width 12 height 12
click at [777, 405] on button "Atjaunināt atlasi" at bounding box center [789, 412] width 76 height 19
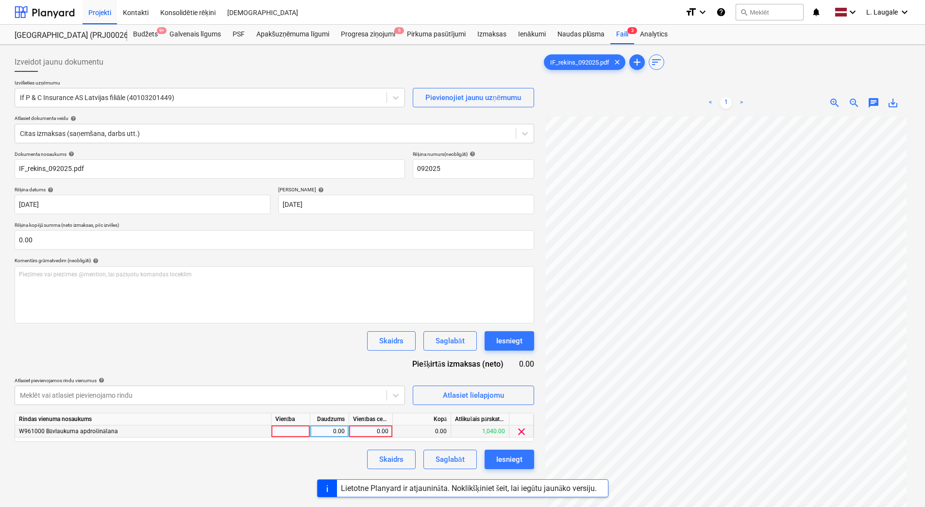
click at [279, 432] on div at bounding box center [290, 431] width 39 height 12
click at [327, 435] on div "0.00" at bounding box center [329, 431] width 31 height 12
click at [390, 428] on div "0.00" at bounding box center [371, 431] width 44 height 12
type input "165"
click at [329, 455] on div "Skaidrs Saglabāt Iesniegt" at bounding box center [275, 459] width 520 height 19
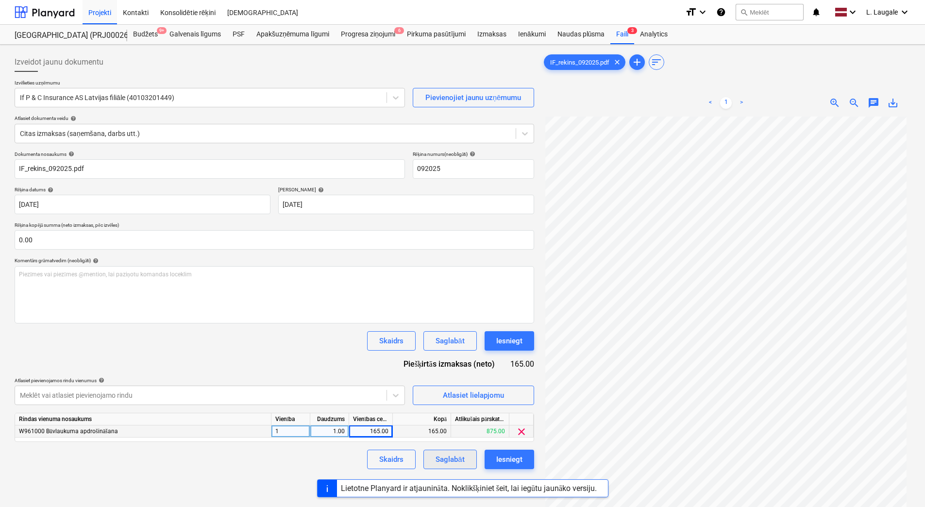
click at [460, 459] on div "Saglabāt" at bounding box center [450, 459] width 29 height 13
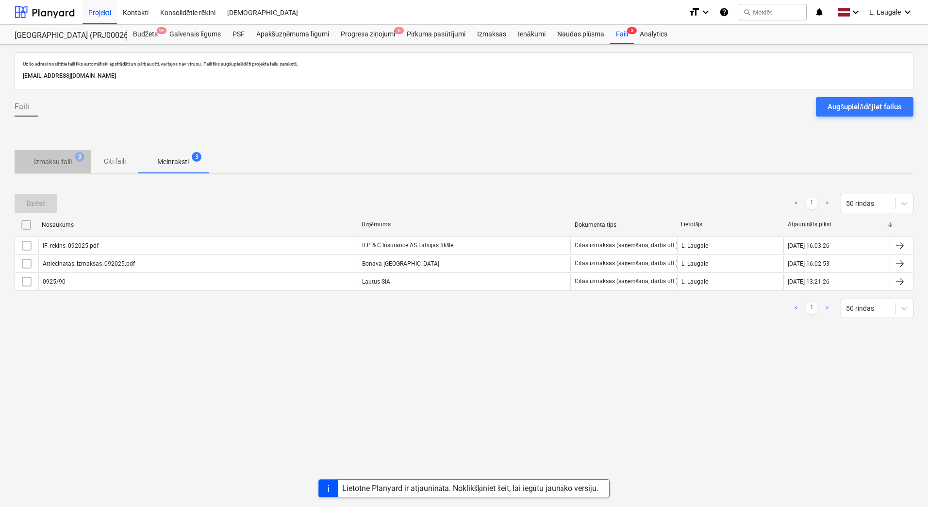
click at [62, 167] on p "Izmaksu faili" at bounding box center [53, 162] width 38 height 10
